Goal: Transaction & Acquisition: Download file/media

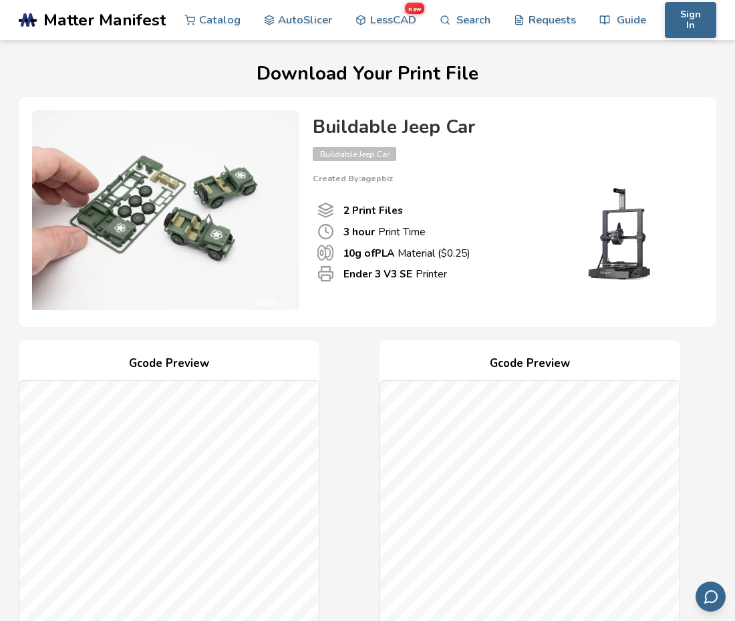
click at [481, 287] on div "2 Print Files 3 hour Print Time 10 g of PLA Material ($ 0.25 ) Ender 3 V3 SE Pr…" at bounding box center [425, 242] width 224 height 118
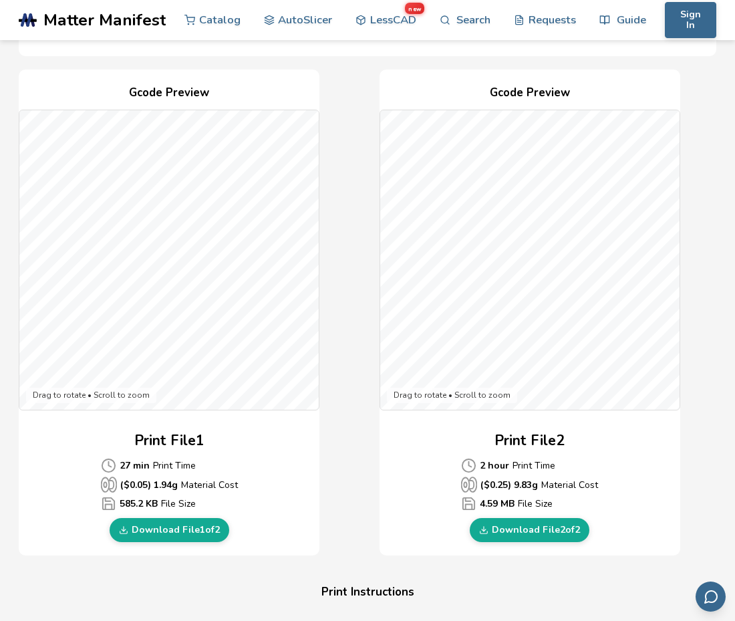
scroll to position [301, 0]
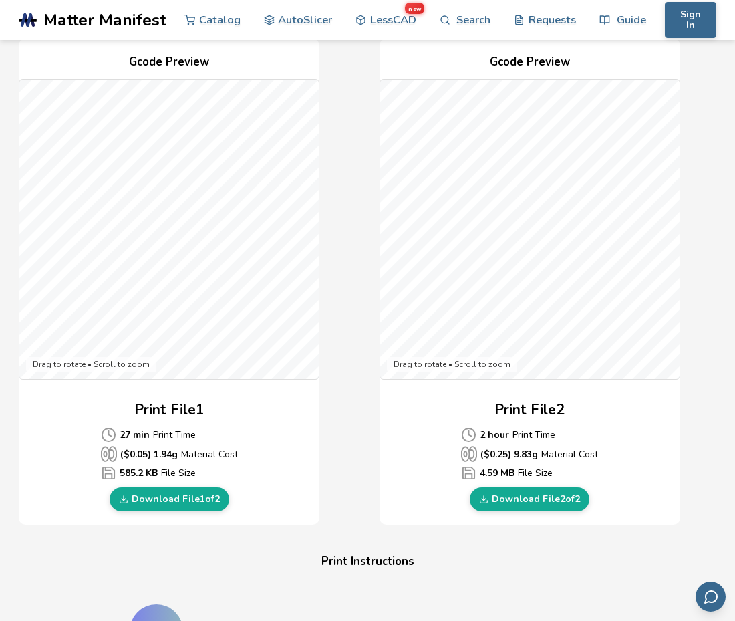
click at [347, 415] on div "Gcode Preview Drag to rotate • Scroll to zoom Print File 1 27 min Print Time ($…" at bounding box center [367, 282] width 697 height 486
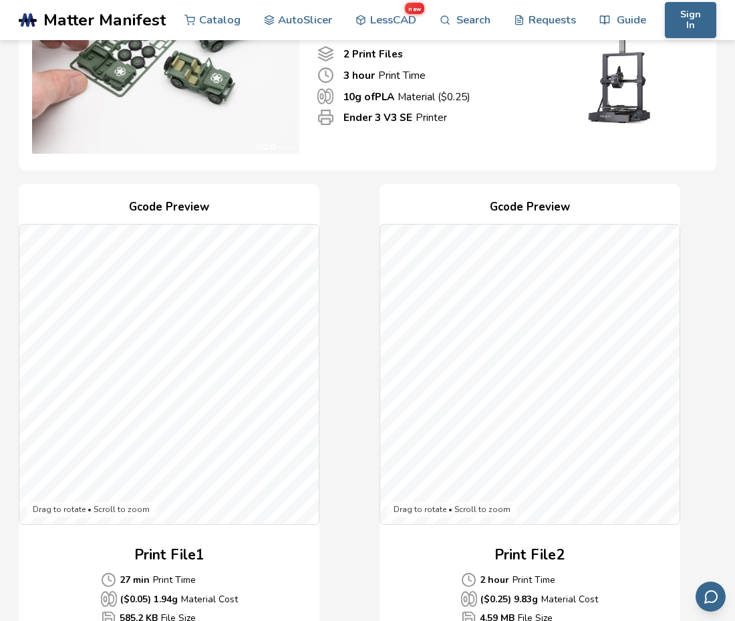
scroll to position [288, 0]
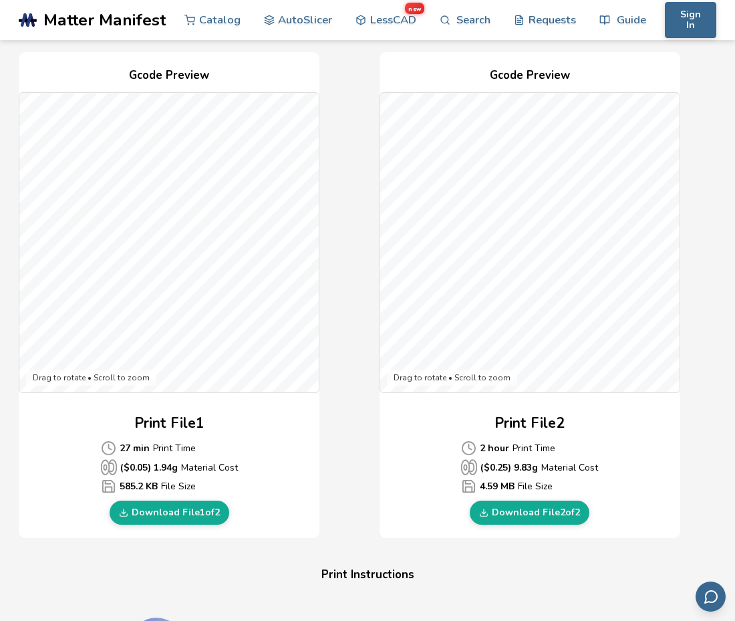
click at [366, 306] on div "Gcode Preview Drag to rotate • Scroll to zoom Print File 1 27 min Print Time ($…" at bounding box center [367, 295] width 697 height 486
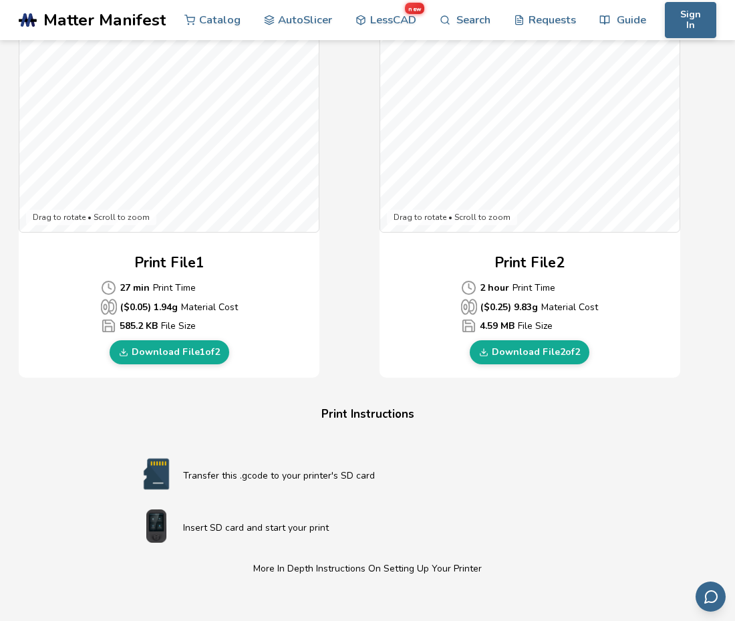
click at [201, 243] on div "Gcode Preview Drag to rotate • Scroll to zoom Print File 1 27 min Print Time ($…" at bounding box center [169, 135] width 301 height 486
click at [246, 351] on div "Print File 1 27 min Print Time ($ 0.05 ) 1.94 g Material Cost 585.2 KB File Siz…" at bounding box center [169, 308] width 301 height 112
click at [174, 347] on link "Download File 1 of 2" at bounding box center [170, 352] width 120 height 24
click at [521, 354] on link "Download File 2 of 2" at bounding box center [530, 352] width 120 height 24
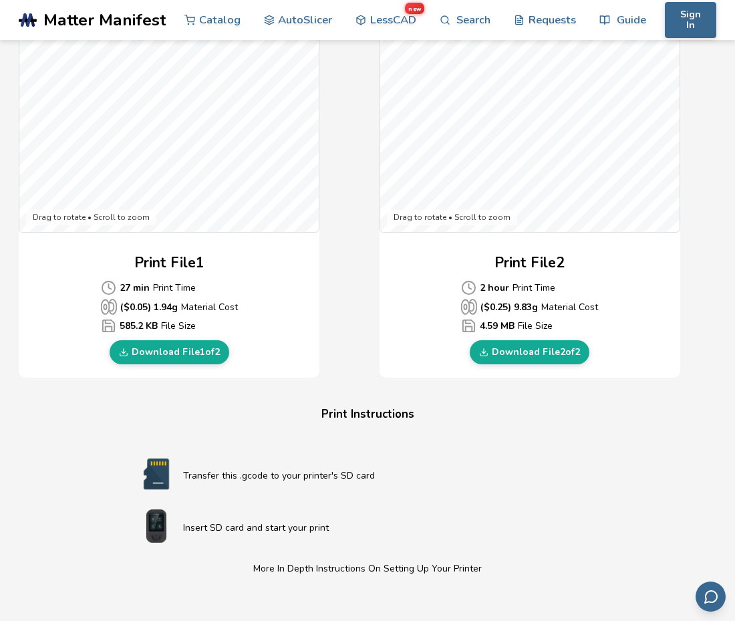
click at [194, 413] on h4 "Print Instructions" at bounding box center [368, 414] width 508 height 21
click at [536, 356] on link "Download File 2 of 2" at bounding box center [530, 352] width 120 height 24
click at [166, 352] on link "Download File 1 of 2" at bounding box center [170, 352] width 120 height 24
